Goal: Check status

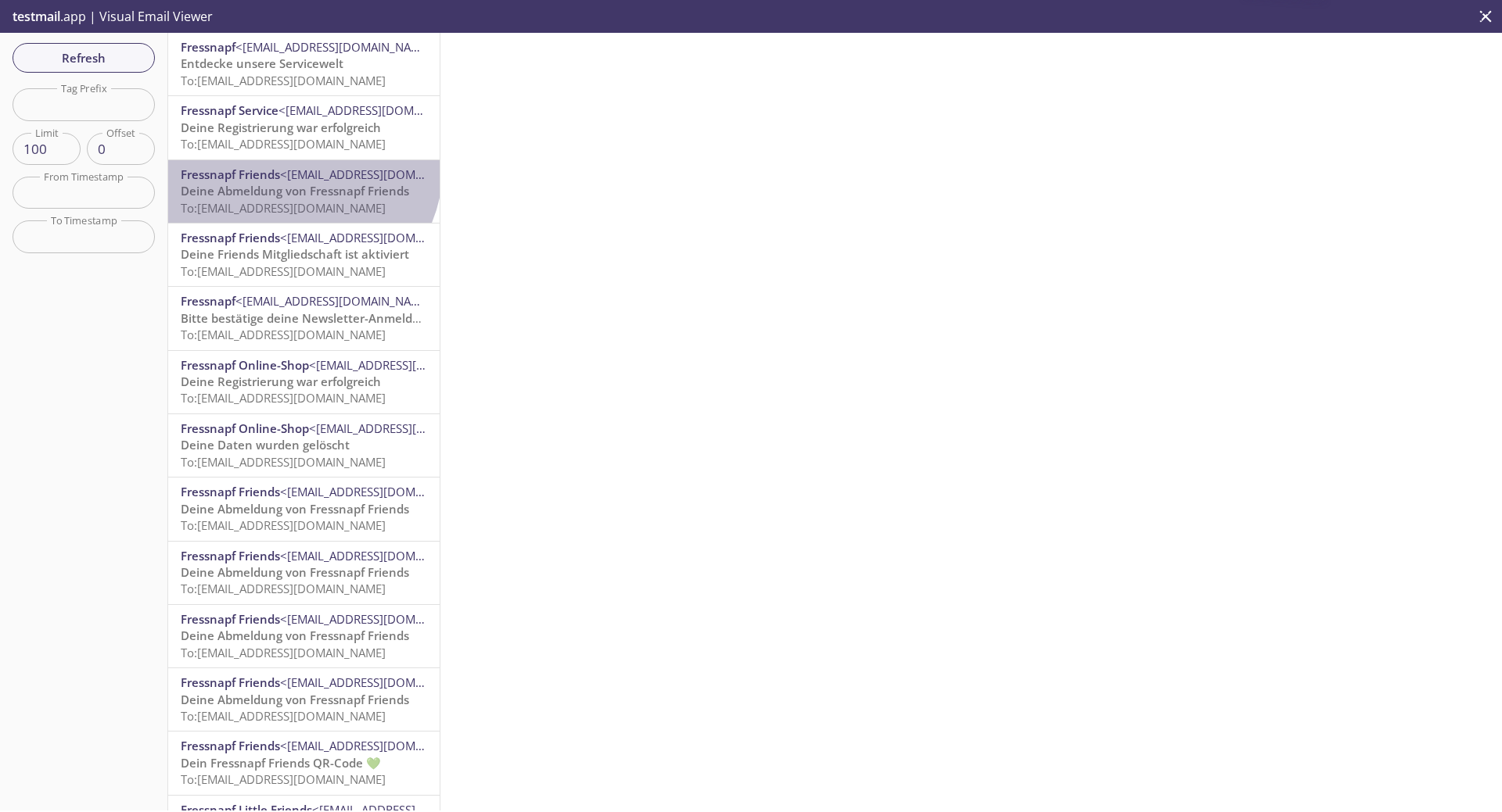
click at [300, 168] on span "<[EMAIL_ADDRESS][DOMAIN_NAME]>" at bounding box center [381, 174] width 203 height 16
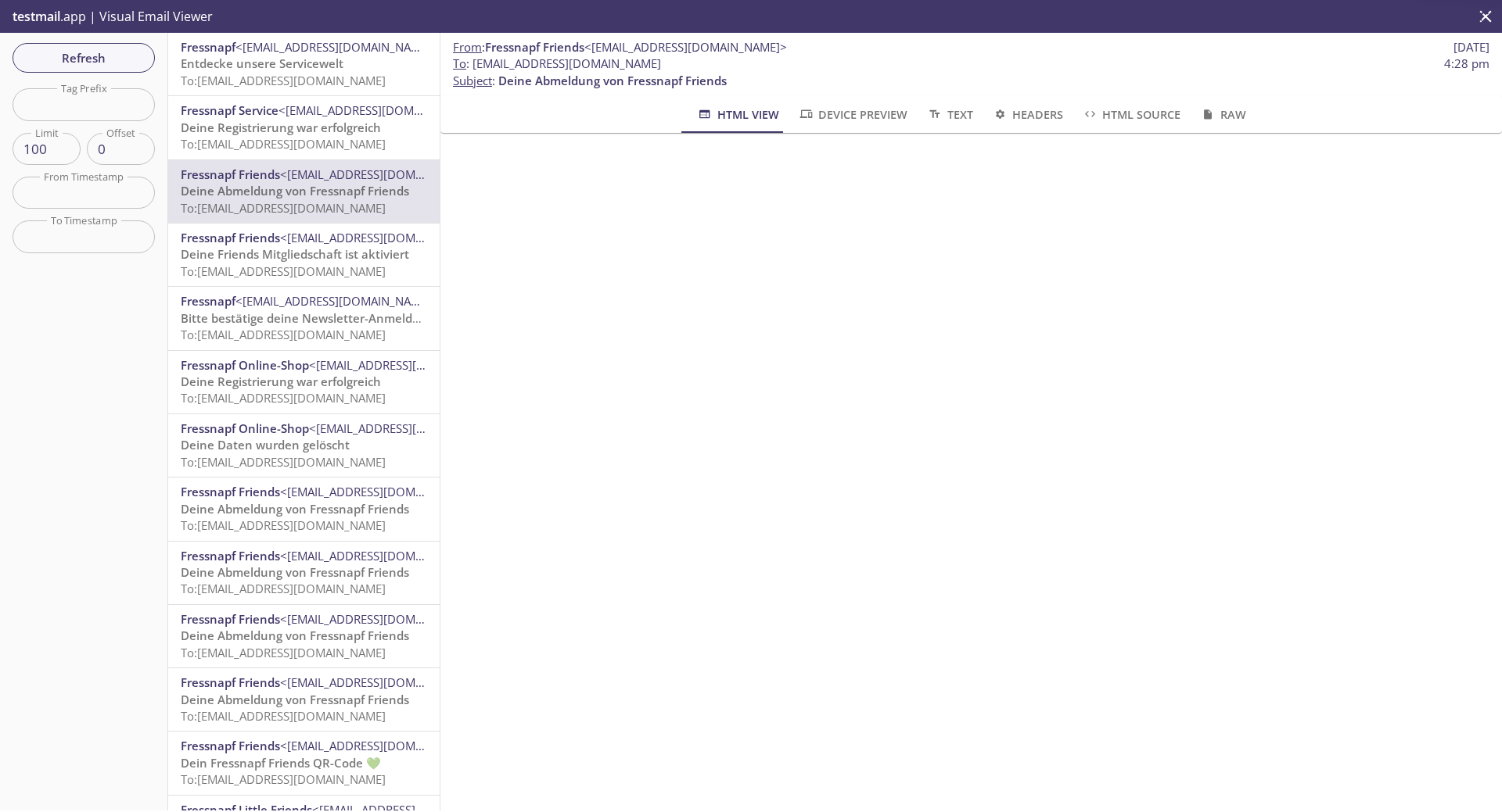
drag, startPoint x: 668, startPoint y: 68, endPoint x: 474, endPoint y: 68, distance: 194.0
click at [474, 68] on span "To : [EMAIL_ADDRESS][DOMAIN_NAME] 4:28 pm" at bounding box center [971, 63] width 1036 height 16
copy span "[EMAIL_ADDRESS][DOMAIN_NAME]"
click at [100, 63] on span "Refresh" at bounding box center [83, 58] width 117 height 21
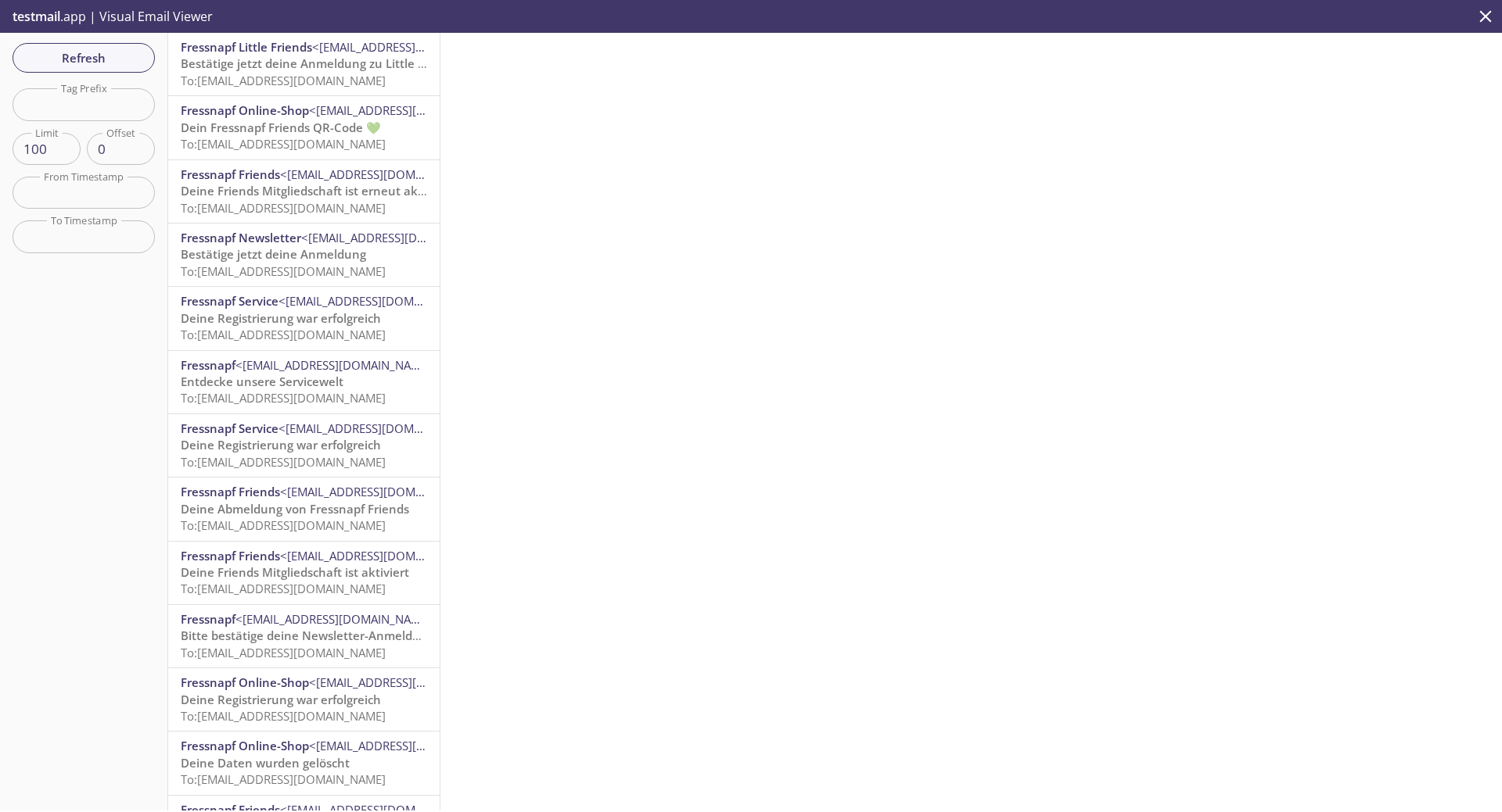
click at [336, 83] on span "To: [EMAIL_ADDRESS][DOMAIN_NAME]" at bounding box center [283, 80] width 205 height 16
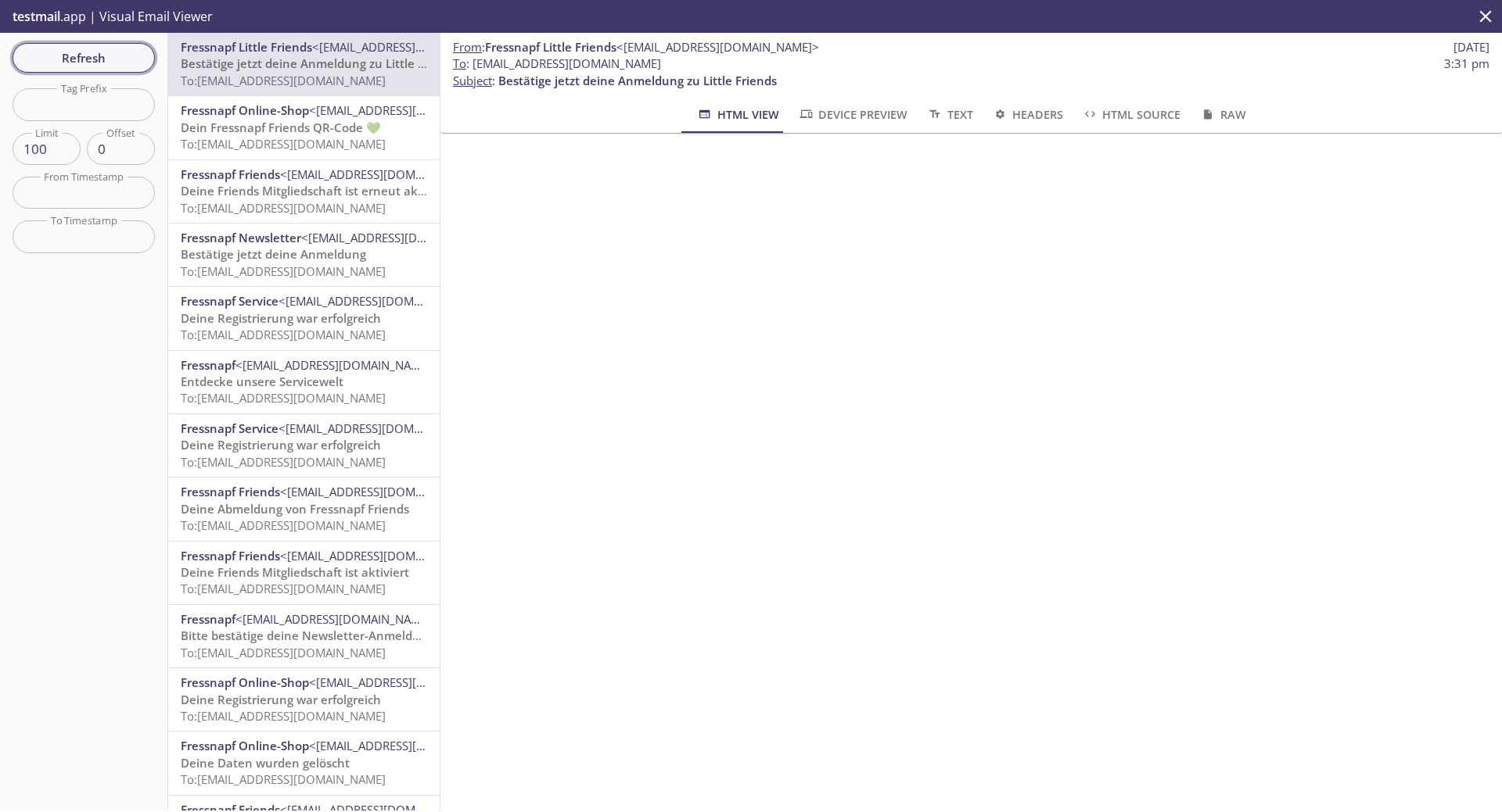
click at [116, 63] on span "Refresh" at bounding box center [83, 58] width 117 height 21
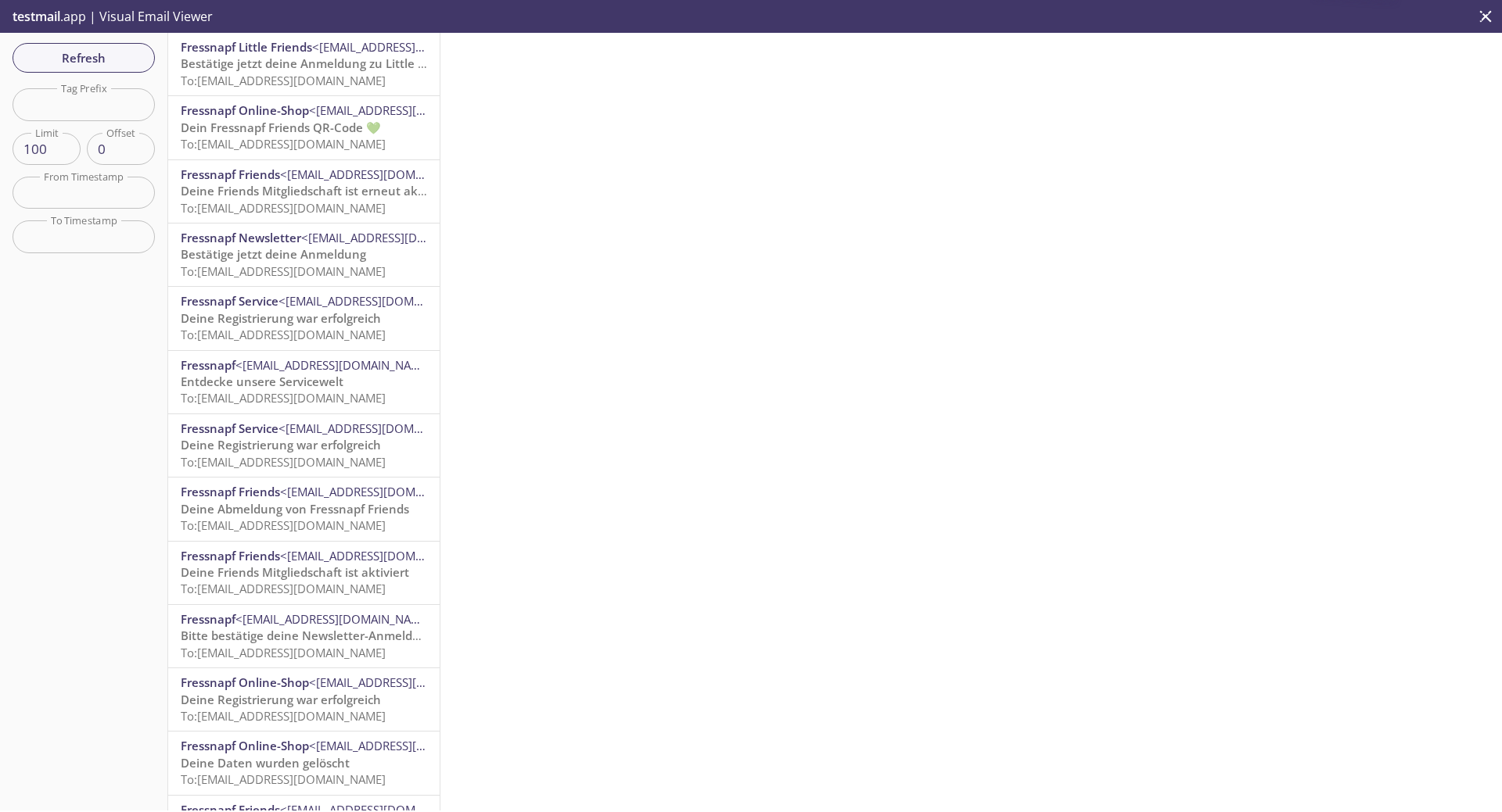
click at [96, 30] on p "testmail .app | Visual Email Viewer" at bounding box center [111, 16] width 222 height 33
click at [96, 34] on div "Refresh Filters Tag Prefix Tag Prefix Limit 100 Limit Offset 0 Offset From Time…" at bounding box center [84, 422] width 168 height 778
click at [96, 55] on span "Refresh" at bounding box center [83, 58] width 117 height 21
click at [93, 57] on span "Refresh" at bounding box center [83, 58] width 117 height 21
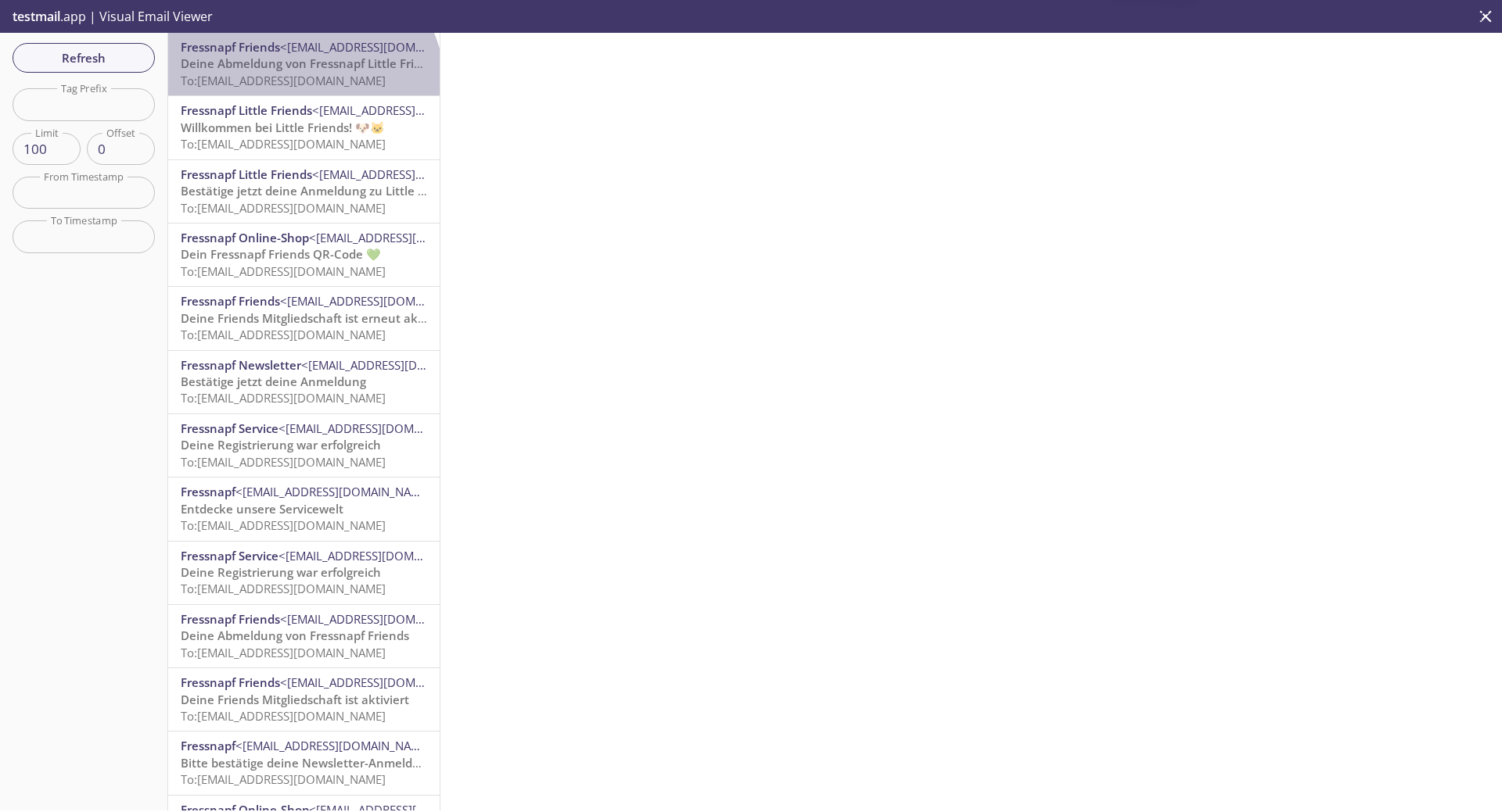
click at [301, 88] on p "Deine Abmeldung von Fressnapf Little Friends To: [EMAIL_ADDRESS][DOMAIN_NAME]" at bounding box center [303, 72] width 246 height 34
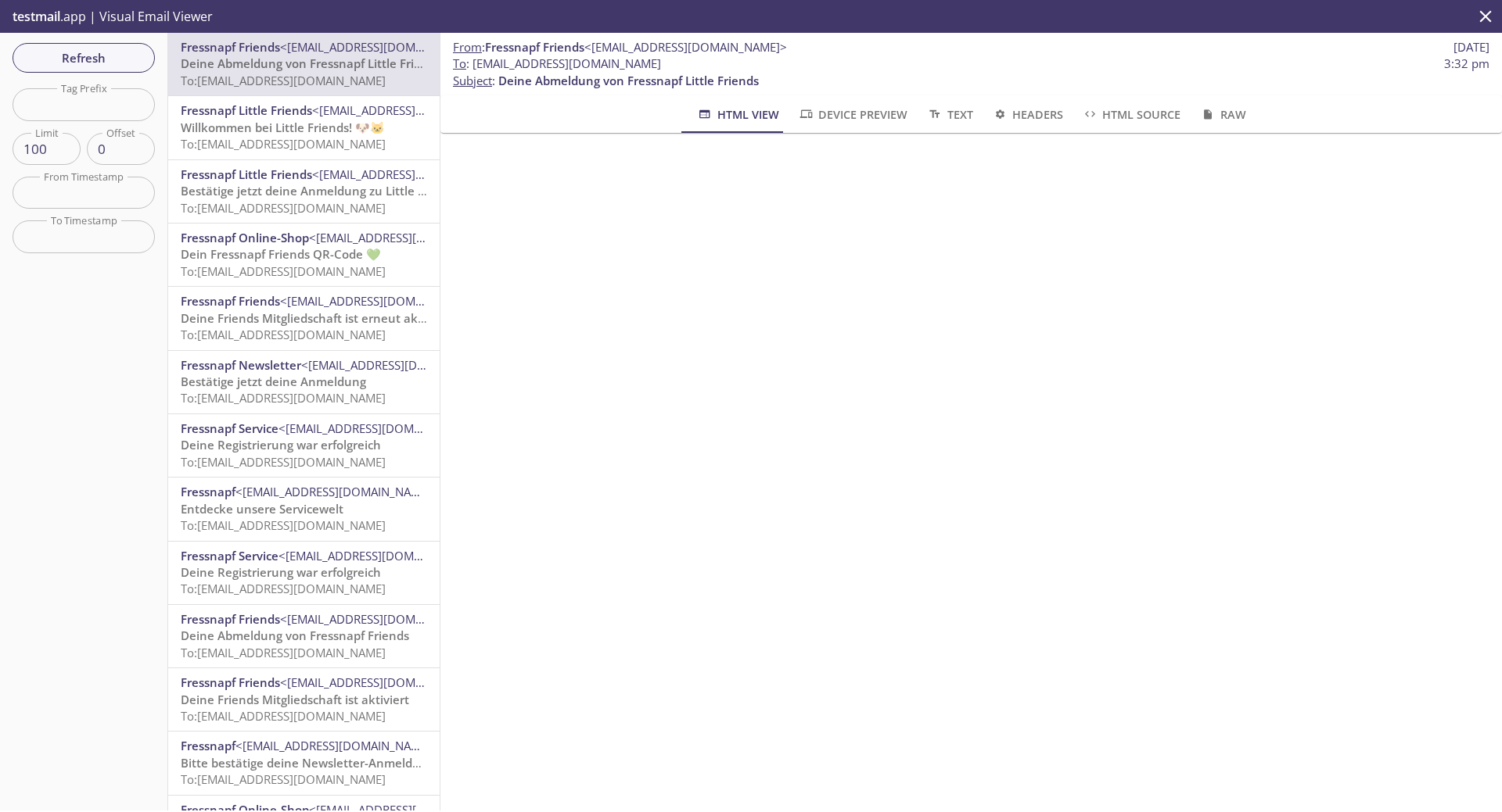
click at [70, 63] on span "Refresh" at bounding box center [83, 58] width 117 height 21
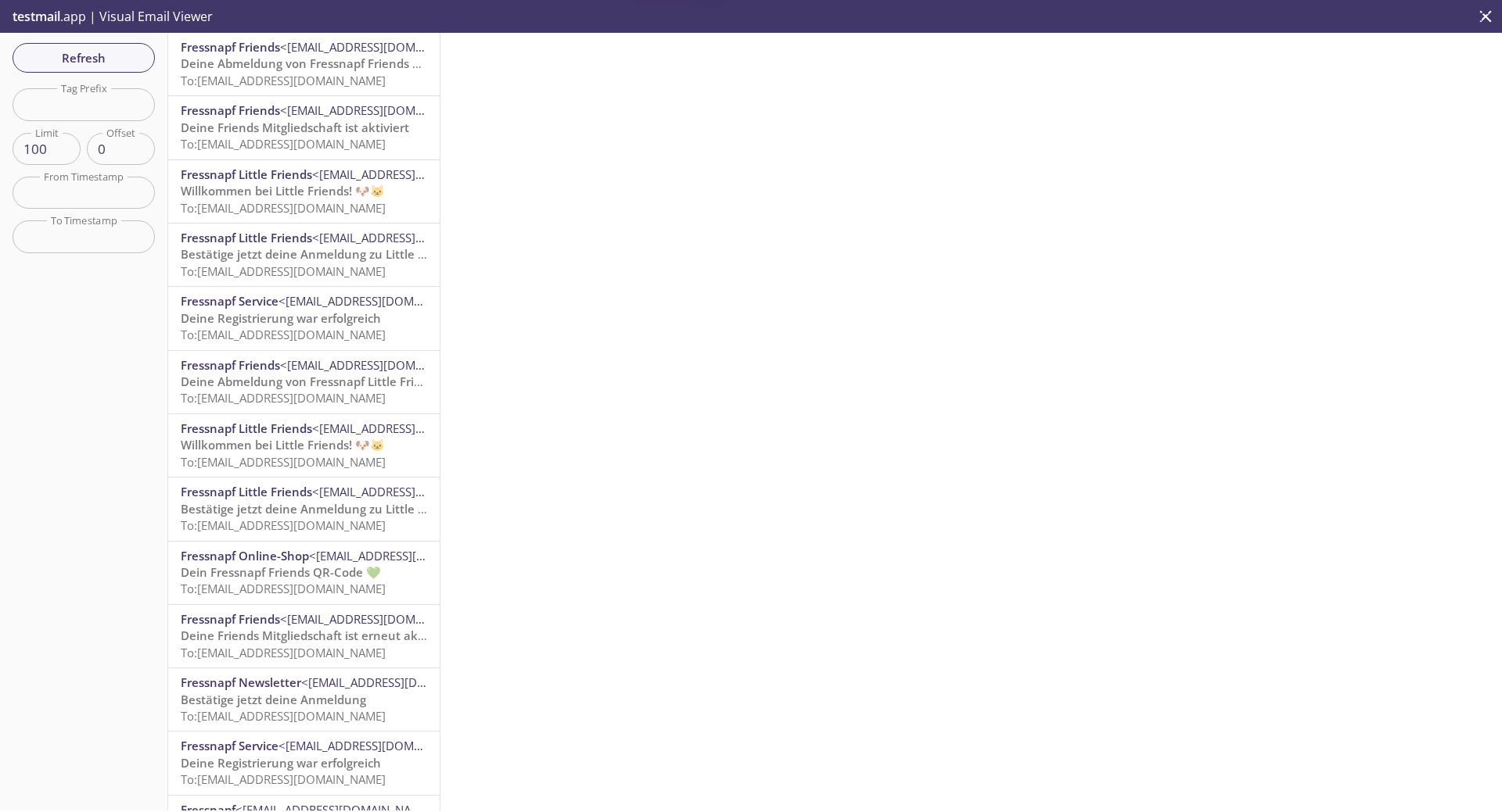
click at [273, 76] on span "To: [EMAIL_ADDRESS][DOMAIN_NAME]" at bounding box center [283, 80] width 205 height 16
